Goal: Check status

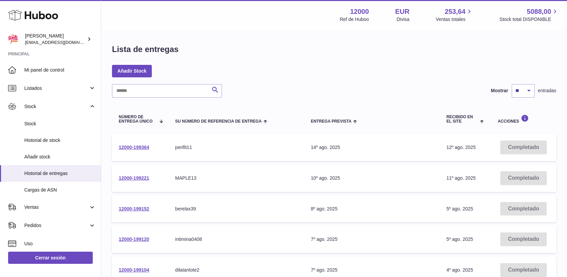
click at [132, 151] on td "12000-199364" at bounding box center [140, 147] width 56 height 27
click at [132, 147] on link "12000-199364" at bounding box center [134, 146] width 30 height 5
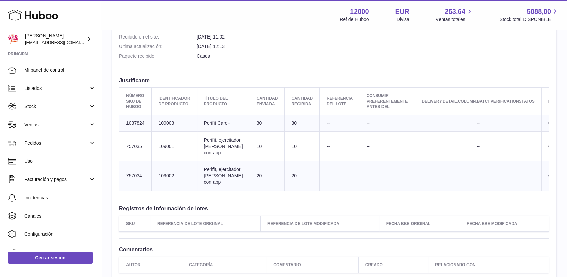
scroll to position [225, 0]
